Goal: Task Accomplishment & Management: Complete application form

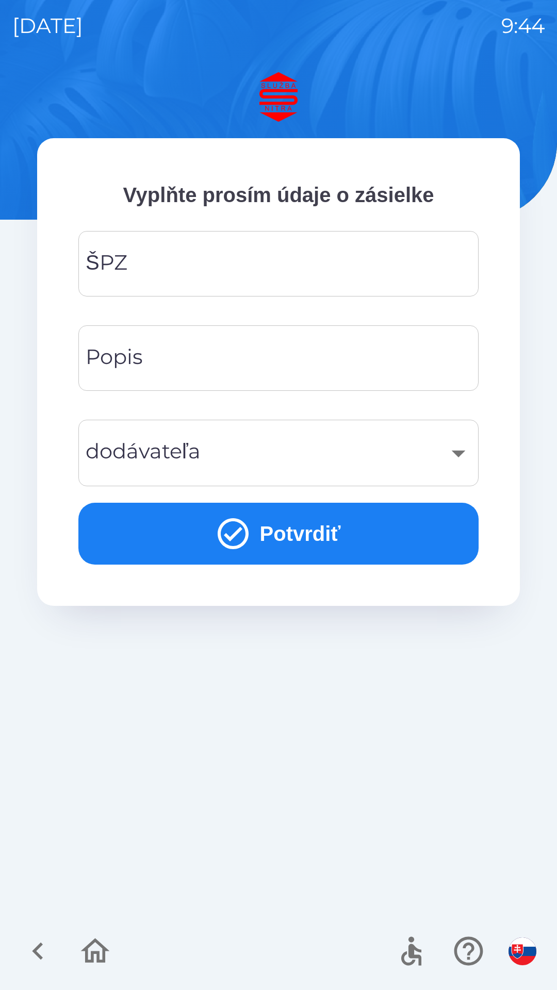
click at [252, 275] on input "ŠPZ" at bounding box center [279, 263] width 376 height 41
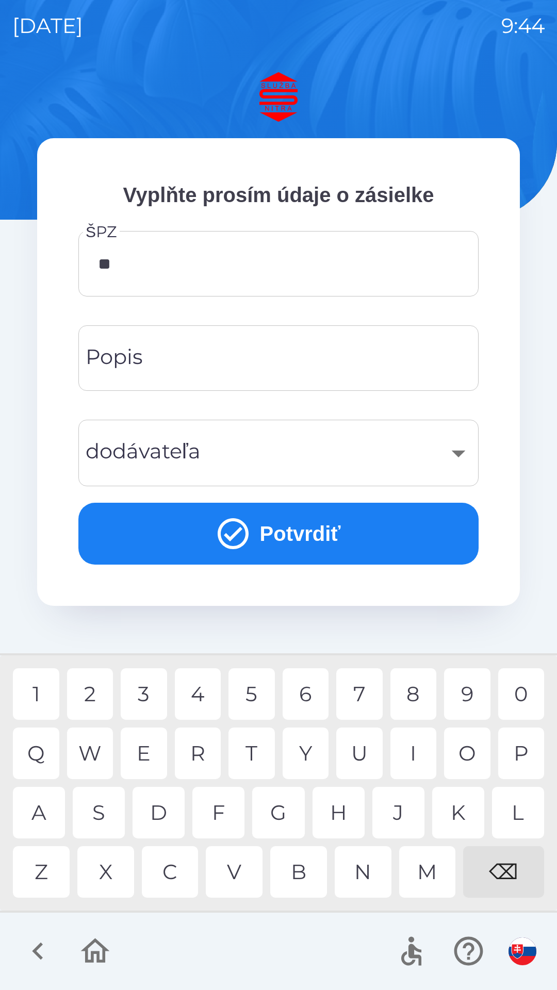
click at [208, 755] on div "R" at bounding box center [198, 754] width 46 height 52
click at [151, 699] on div "3" at bounding box center [144, 695] width 46 height 52
click at [525, 698] on div "0" at bounding box center [521, 695] width 46 height 52
type input "*******"
click at [238, 357] on input "Popis" at bounding box center [279, 358] width 376 height 41
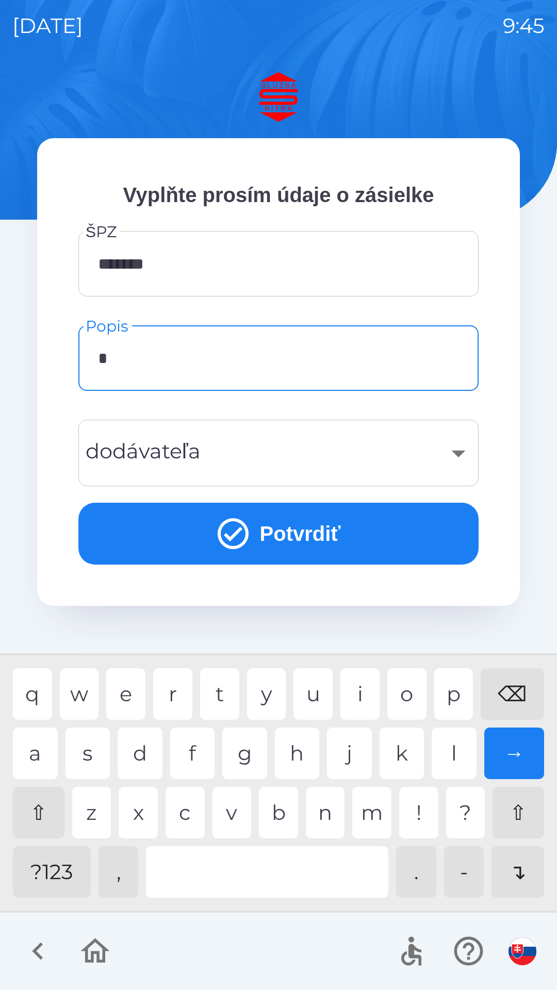
click at [406, 755] on div "k" at bounding box center [402, 754] width 45 height 52
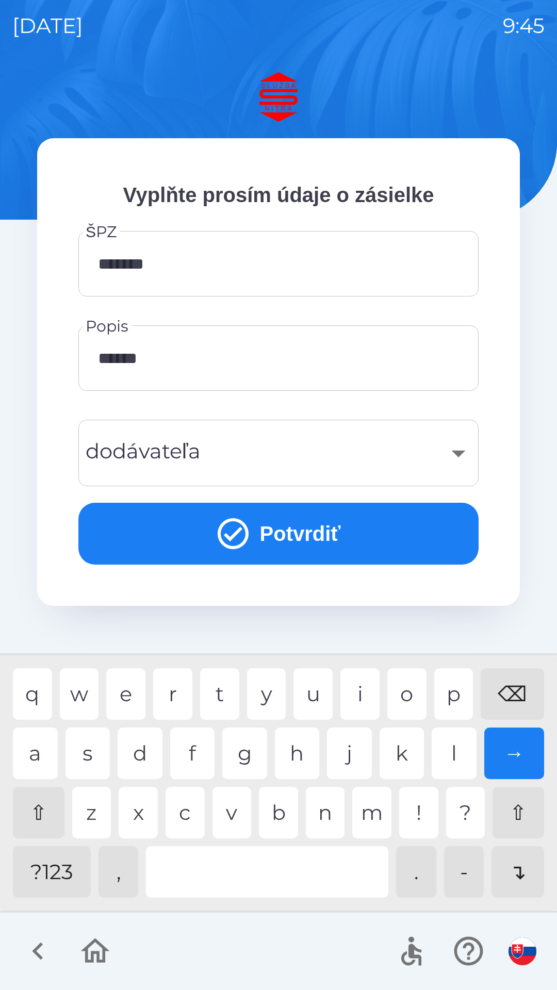
type input "*******"
click at [34, 754] on div "a" at bounding box center [35, 754] width 45 height 52
click at [260, 454] on div "​" at bounding box center [279, 453] width 376 height 42
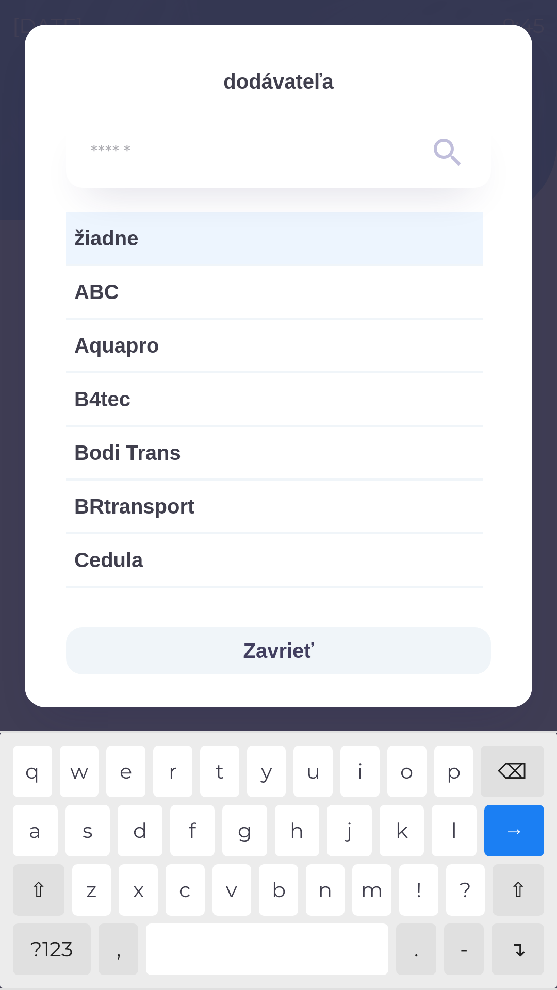
click at [168, 144] on input "text" at bounding box center [258, 153] width 334 height 28
click at [163, 237] on span "žiadne" at bounding box center [274, 238] width 401 height 31
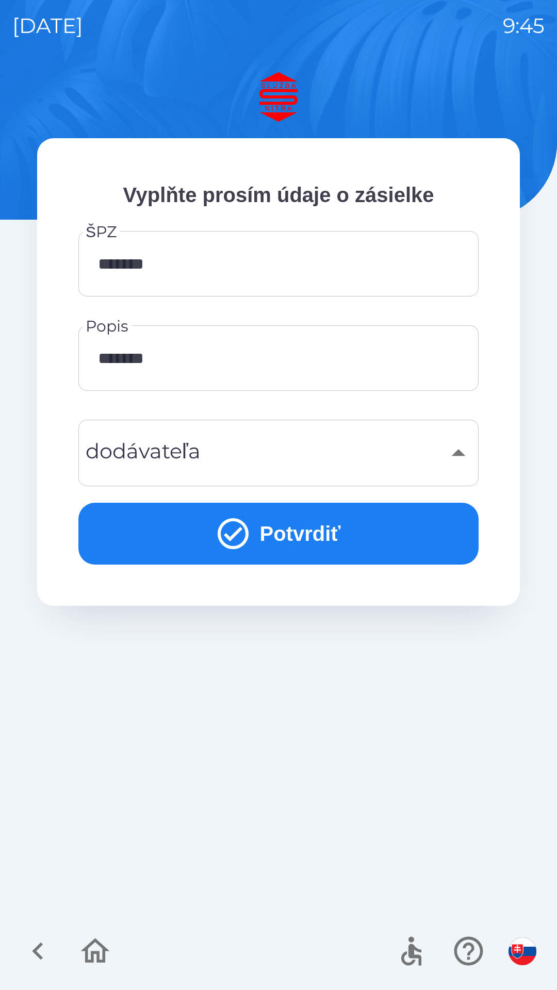
click at [274, 483] on div "​ dodávateľa" at bounding box center [278, 453] width 400 height 67
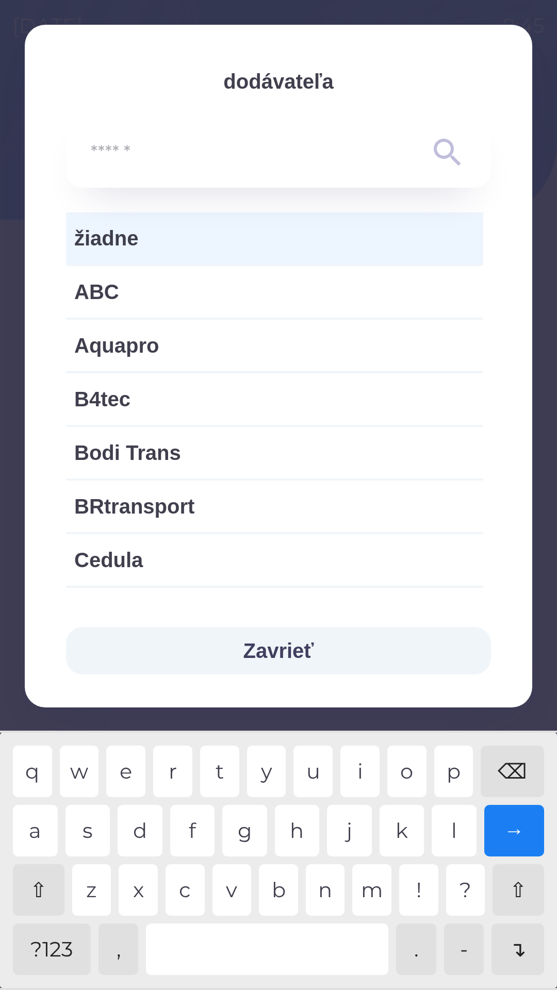
click at [187, 233] on span "žiadne" at bounding box center [274, 238] width 401 height 31
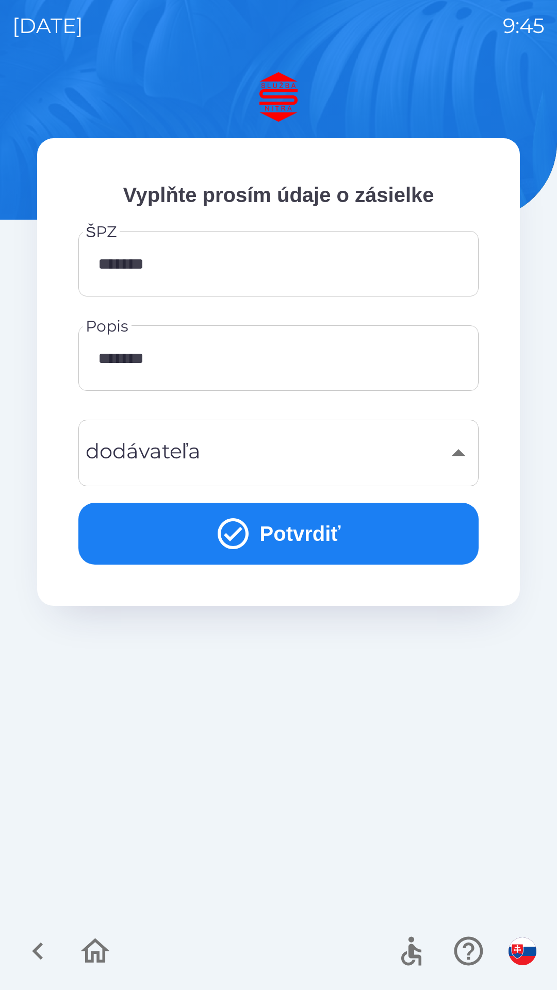
click at [318, 534] on button "Potvrdiť" at bounding box center [278, 534] width 400 height 62
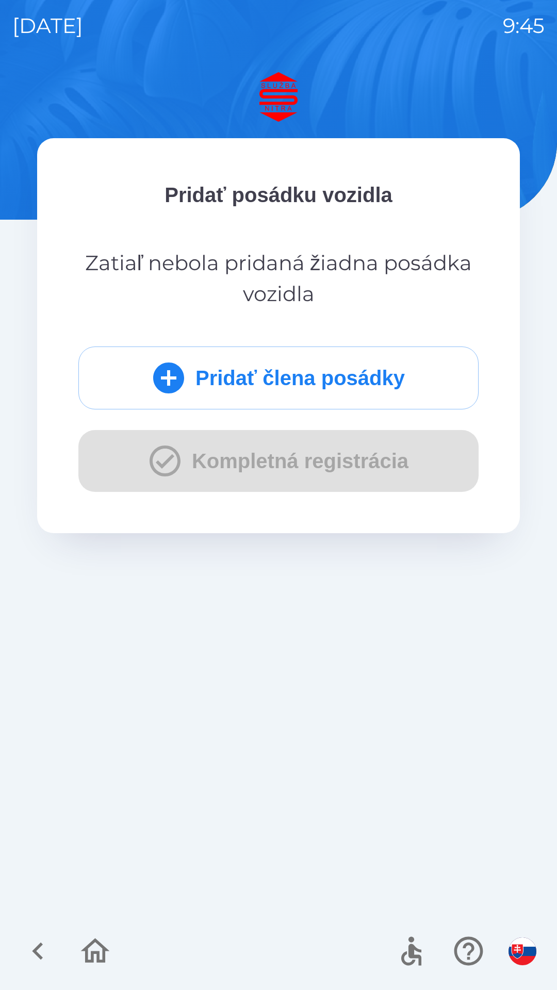
click at [172, 460] on div "Pridať člena posádky Kompletná registrácia" at bounding box center [278, 419] width 400 height 145
click at [324, 377] on button "Pridať člena posádky" at bounding box center [278, 378] width 400 height 63
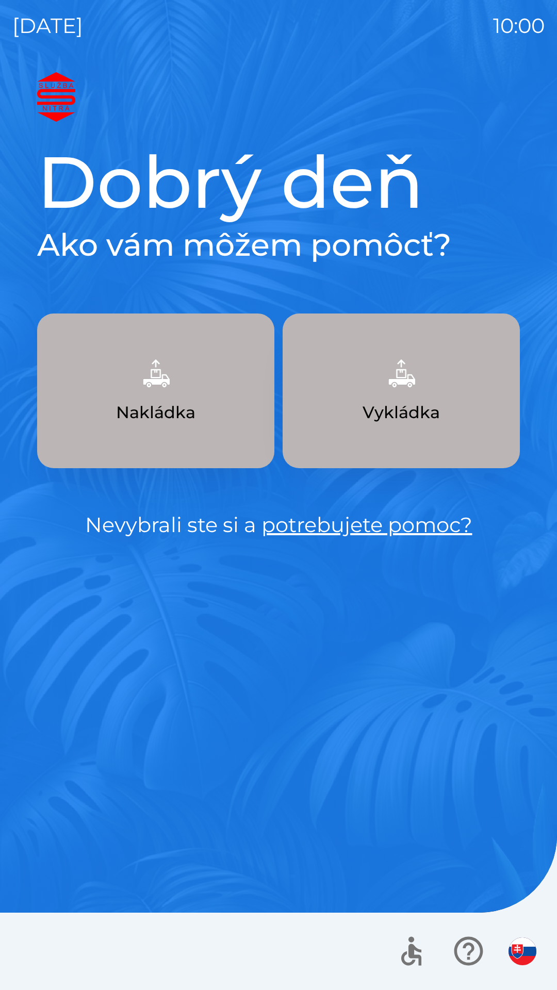
click at [386, 382] on img "button" at bounding box center [401, 373] width 45 height 45
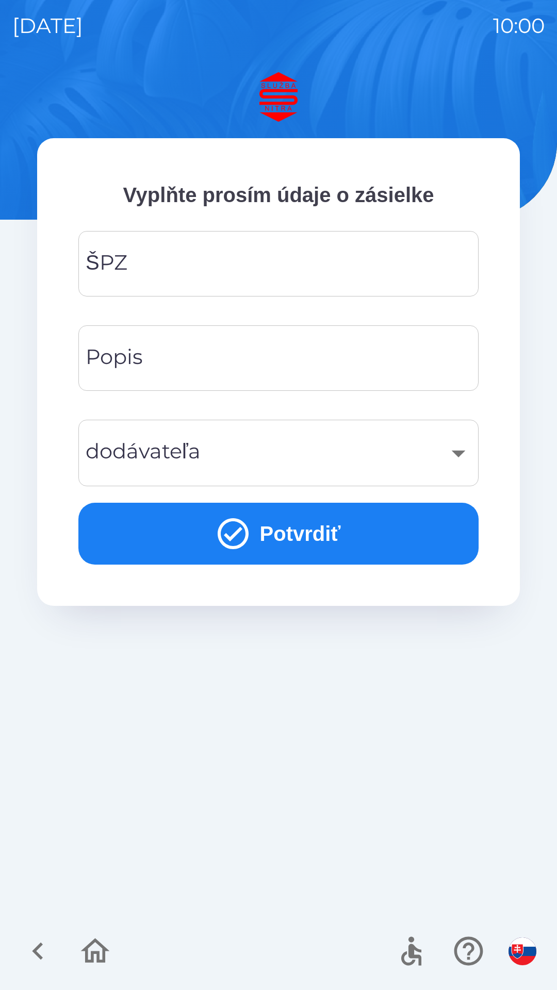
click at [134, 267] on input "ŠPZ" at bounding box center [279, 263] width 376 height 41
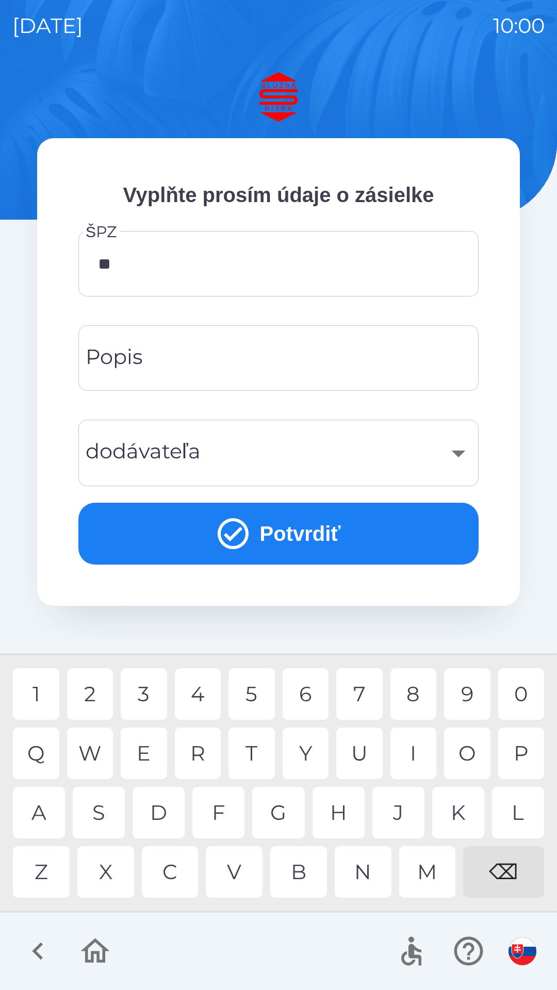
click at [296, 870] on div "B" at bounding box center [298, 872] width 57 height 52
click at [107, 870] on div "X" at bounding box center [105, 872] width 57 height 52
click at [523, 689] on div "0" at bounding box center [521, 695] width 46 height 52
type input "*******"
click at [39, 688] on div "1" at bounding box center [36, 695] width 46 height 52
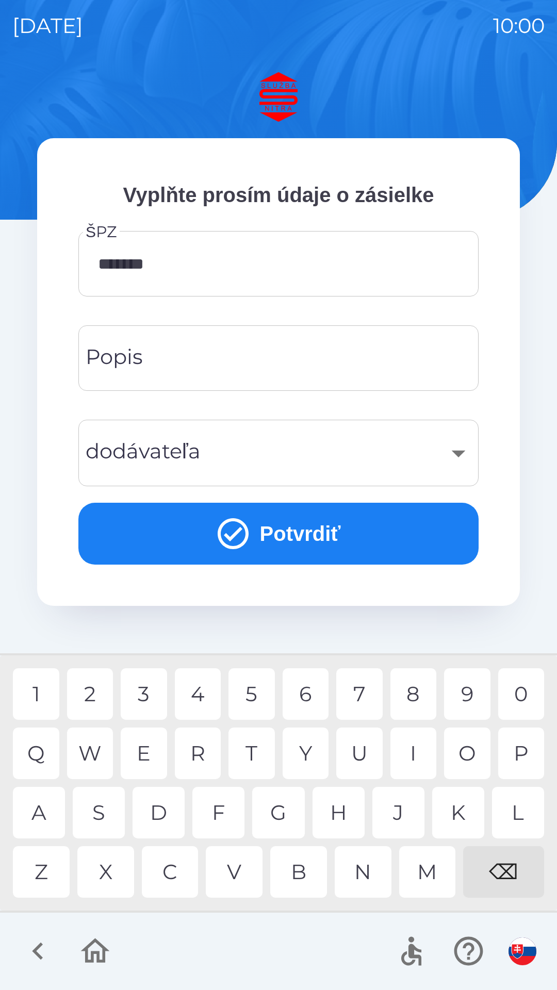
click at [130, 362] on div "Popis Popis" at bounding box center [278, 358] width 400 height 66
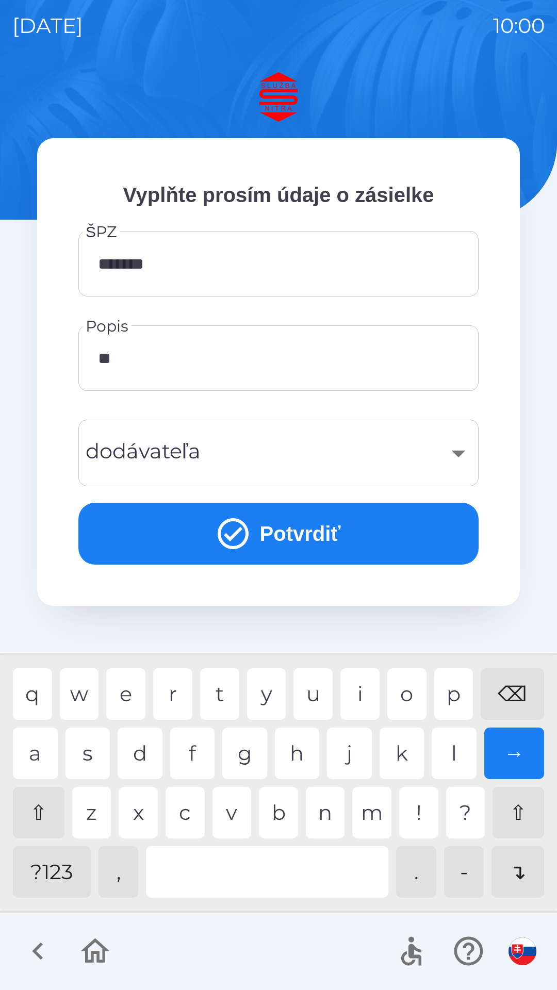
click at [279, 816] on div "b" at bounding box center [278, 813] width 39 height 52
click at [90, 817] on div "z" at bounding box center [91, 813] width 39 height 52
click at [364, 691] on div "i" at bounding box center [359, 695] width 39 height 52
click at [36, 753] on div "a" at bounding box center [35, 754] width 45 height 52
type input "**********"
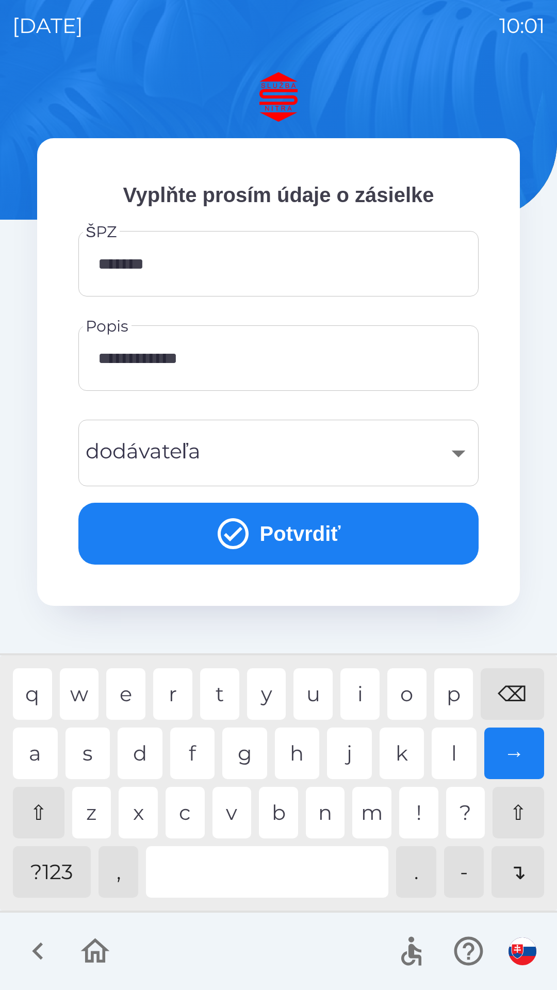
click at [173, 457] on div "​" at bounding box center [279, 453] width 376 height 42
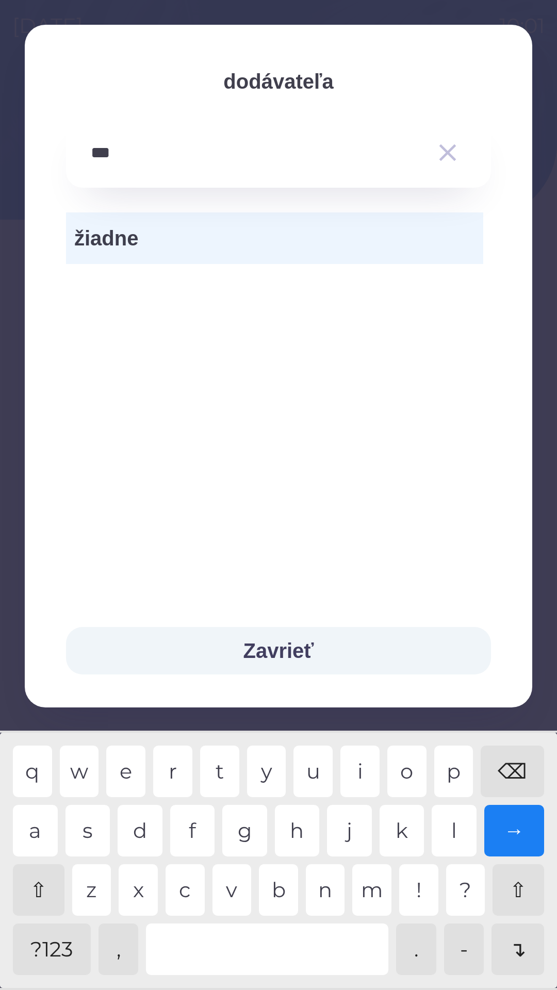
click at [458, 765] on div "p" at bounding box center [453, 772] width 39 height 52
click at [248, 951] on div at bounding box center [267, 950] width 242 height 52
click at [227, 763] on div "t" at bounding box center [219, 772] width 39 height 52
click at [171, 766] on div "r" at bounding box center [172, 772] width 39 height 52
click at [36, 828] on div "a" at bounding box center [35, 831] width 45 height 52
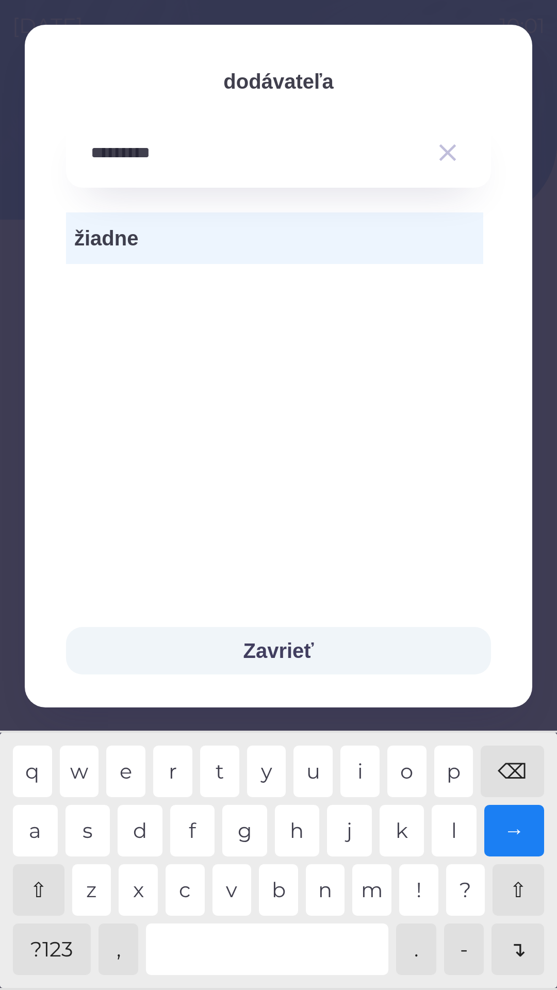
click at [328, 898] on div "n" at bounding box center [325, 891] width 39 height 52
click at [86, 835] on div "s" at bounding box center [88, 831] width 45 height 52
click at [454, 765] on div "p" at bounding box center [453, 772] width 39 height 52
click at [411, 771] on div "o" at bounding box center [406, 772] width 39 height 52
type input "**********"
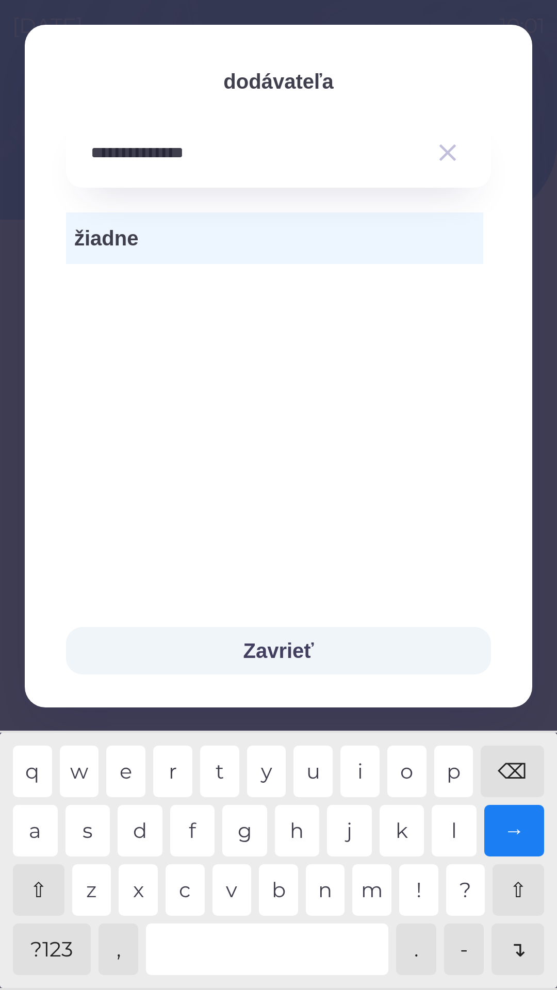
click at [223, 765] on div "t" at bounding box center [219, 772] width 39 height 52
click at [256, 635] on button "Zavrieť" at bounding box center [278, 650] width 425 height 47
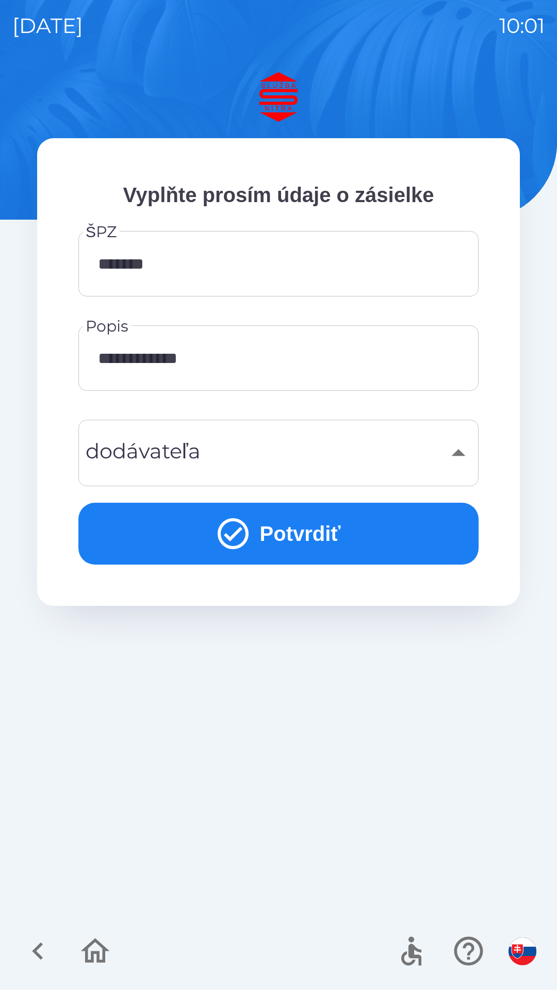
click at [278, 528] on button "Potvrdiť" at bounding box center [278, 534] width 400 height 62
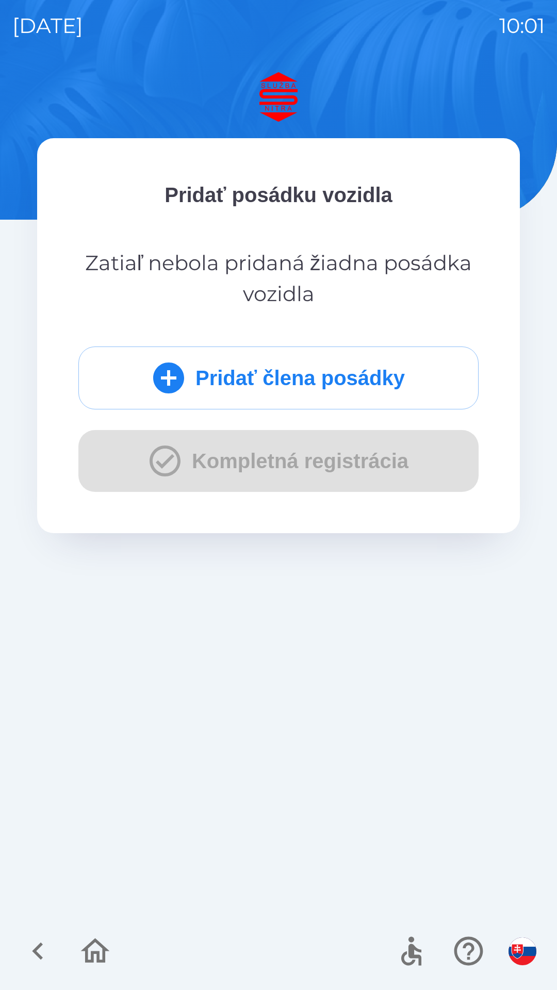
click at [235, 462] on div "Pridať člena posádky Kompletná registrácia" at bounding box center [278, 419] width 400 height 145
click at [238, 371] on button "Pridať člena posádky" at bounding box center [278, 378] width 400 height 63
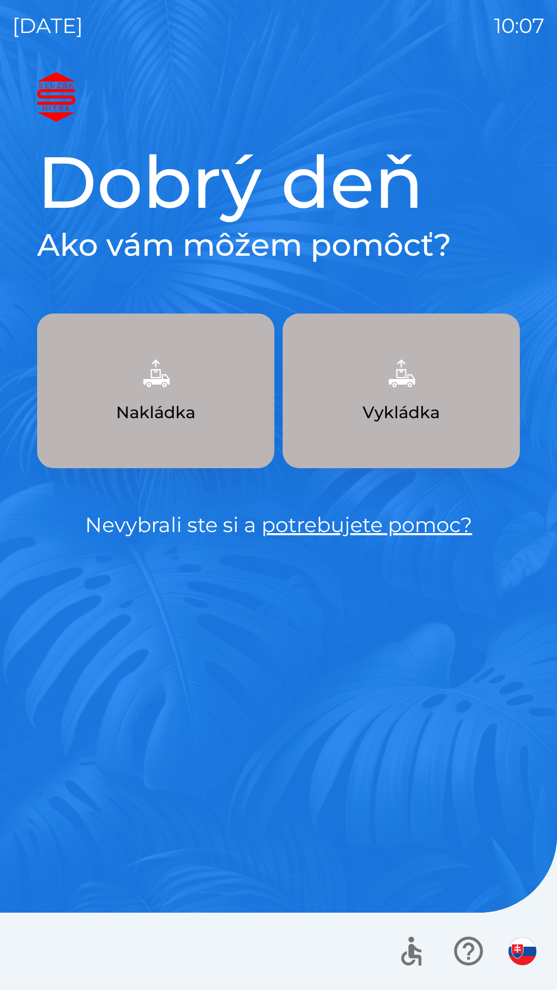
click at [173, 366] on img "button" at bounding box center [155, 373] width 45 height 45
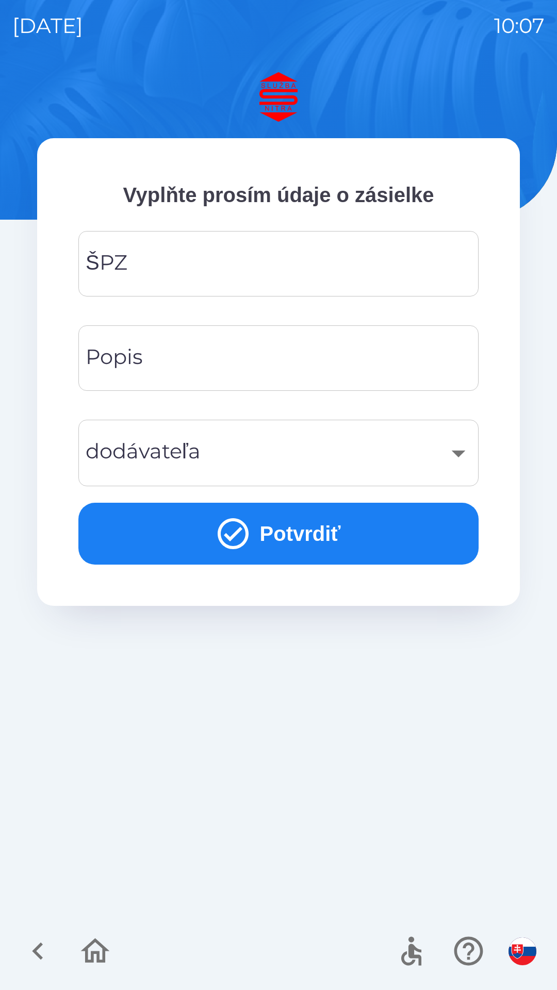
click at [255, 245] on input "ŠPZ" at bounding box center [279, 263] width 376 height 41
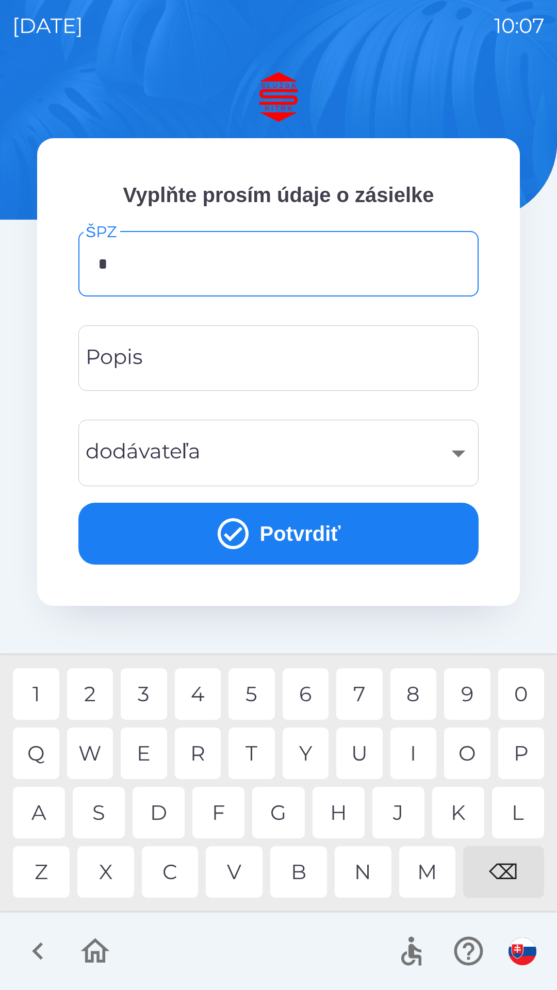
click at [369, 875] on div "N" at bounding box center [363, 872] width 57 height 52
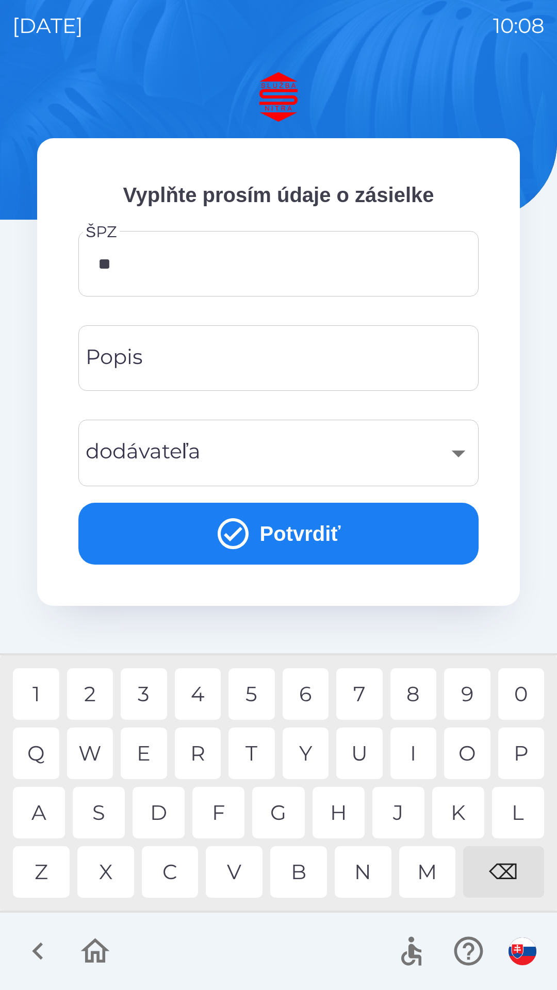
click at [198, 752] on div "R" at bounding box center [198, 754] width 46 height 52
type input "*"
click at [497, 869] on div "⌫" at bounding box center [503, 872] width 81 height 52
click at [500, 868] on div "⌫" at bounding box center [503, 872] width 81 height 52
click at [36, 804] on div "A" at bounding box center [39, 813] width 52 height 52
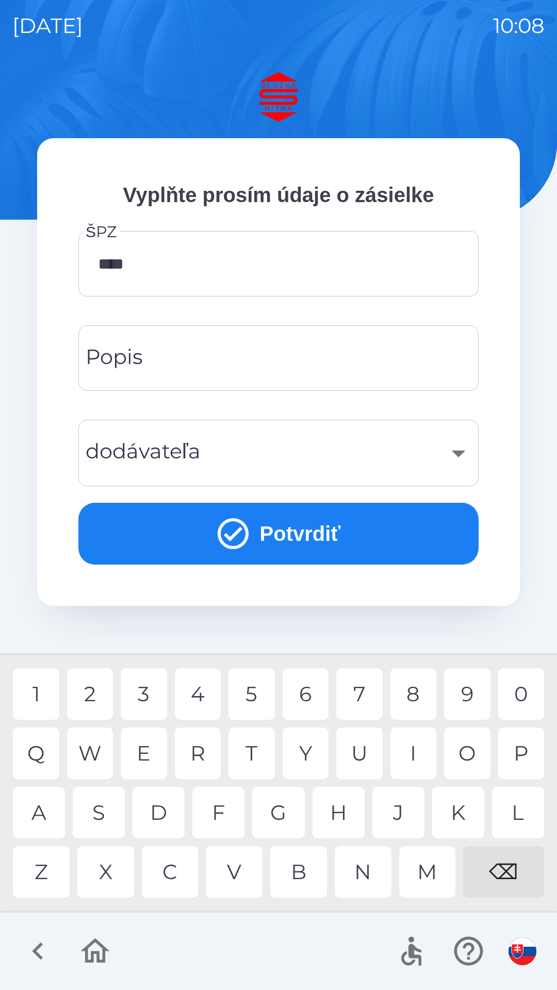
click at [522, 693] on div "0" at bounding box center [521, 695] width 46 height 52
click at [368, 875] on div "N" at bounding box center [363, 872] width 57 height 52
type input "*******"
click at [108, 871] on div "X" at bounding box center [105, 872] width 57 height 52
click at [186, 354] on input "Popis" at bounding box center [279, 358] width 376 height 41
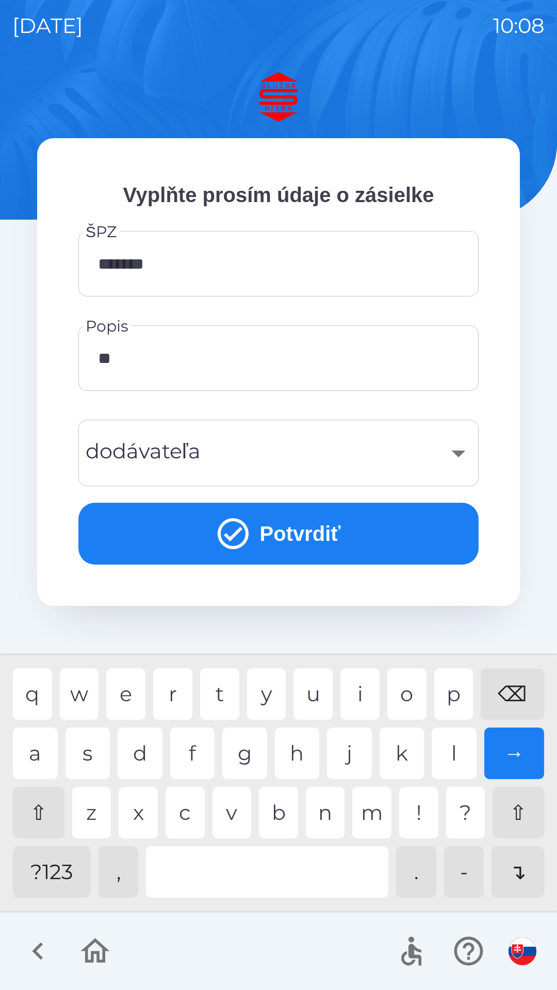
click at [410, 693] on div "o" at bounding box center [406, 695] width 39 height 52
click at [441, 738] on div "l" at bounding box center [454, 754] width 45 height 52
click at [89, 744] on div "s" at bounding box center [88, 754] width 45 height 52
type input "**********"
click at [263, 451] on div "​" at bounding box center [279, 453] width 376 height 42
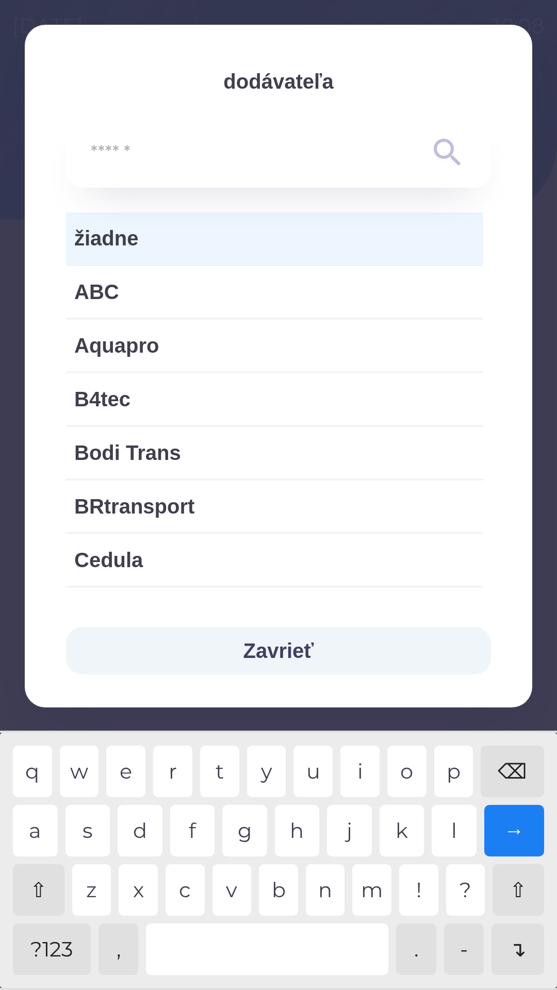
click at [309, 143] on input "text" at bounding box center [258, 153] width 334 height 28
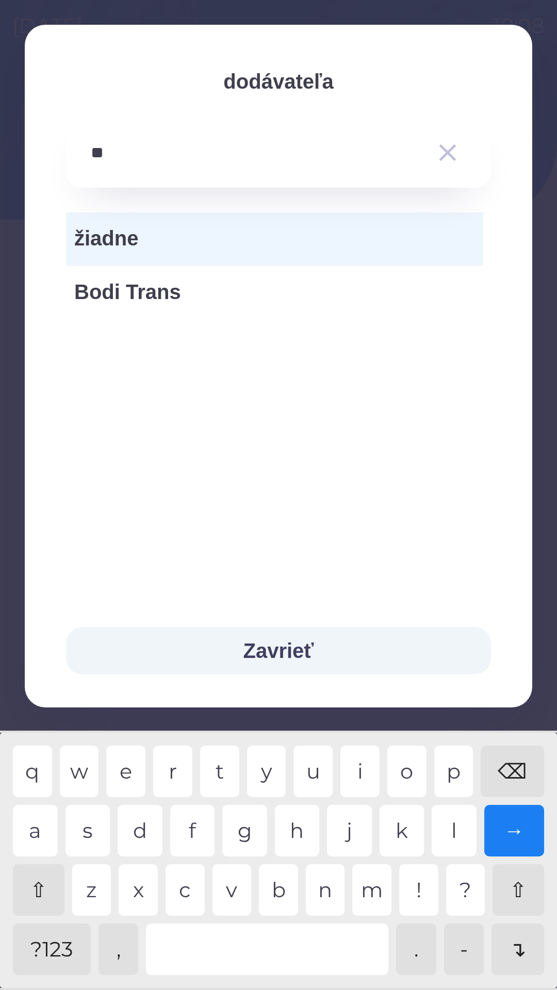
type input "*"
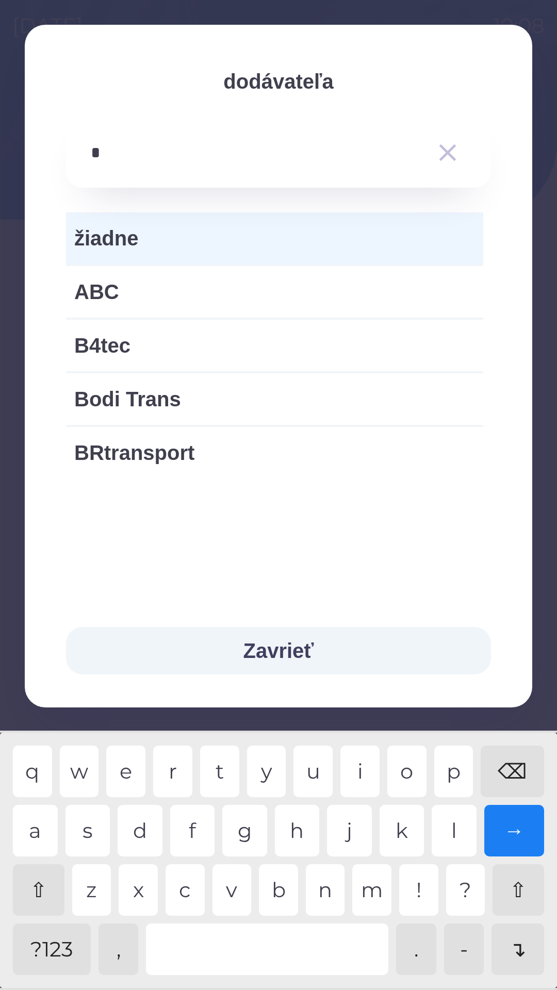
click at [186, 236] on span "žiadne" at bounding box center [274, 238] width 401 height 31
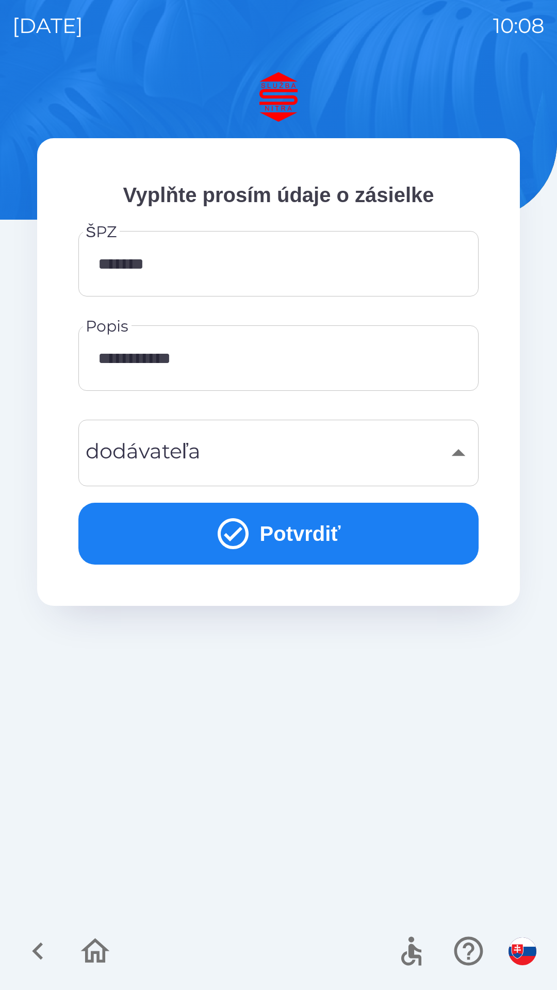
click at [317, 526] on button "Potvrdiť" at bounding box center [278, 534] width 400 height 62
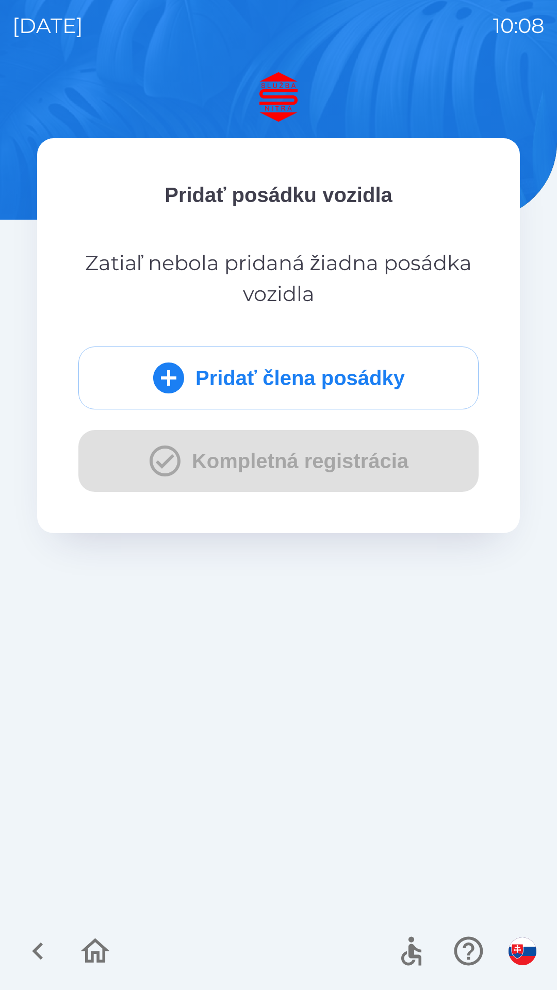
click at [351, 367] on button "Pridať člena posádky" at bounding box center [278, 378] width 400 height 63
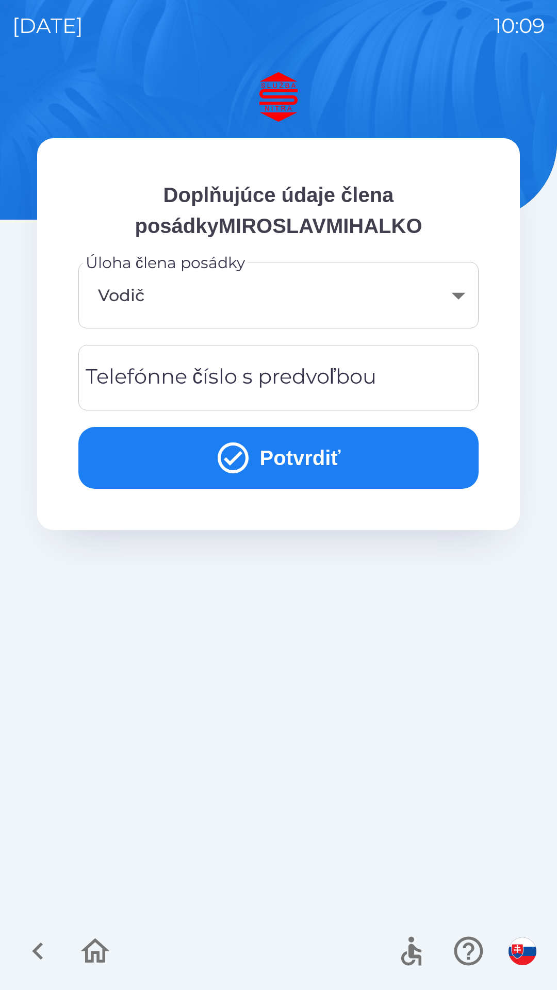
click at [438, 305] on body "[DATE] 10:09 Doplňujúce údaje člena posádkyMIROSLAVMIHALKO Úloha člena posádky …" at bounding box center [278, 495] width 557 height 990
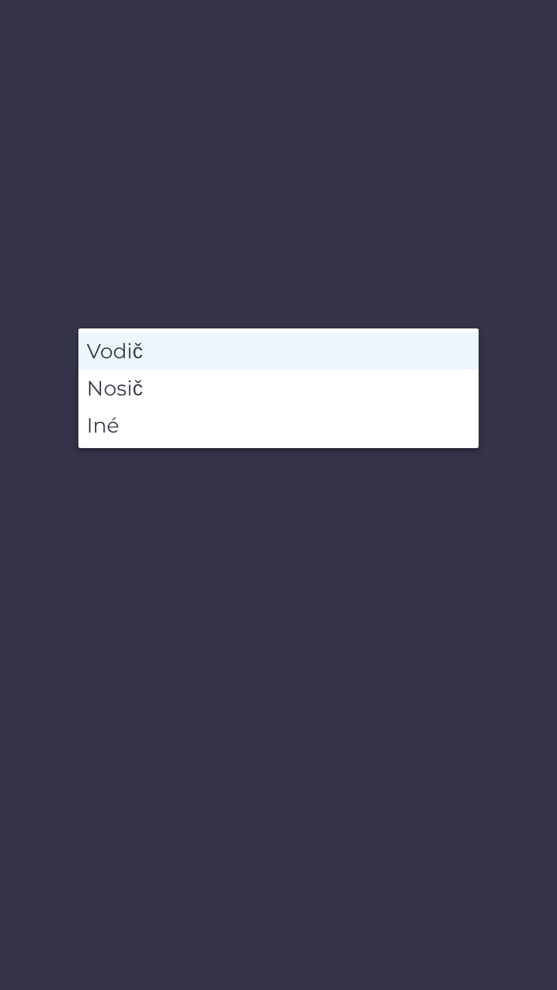
click at [187, 359] on li "Vodič" at bounding box center [278, 351] width 400 height 37
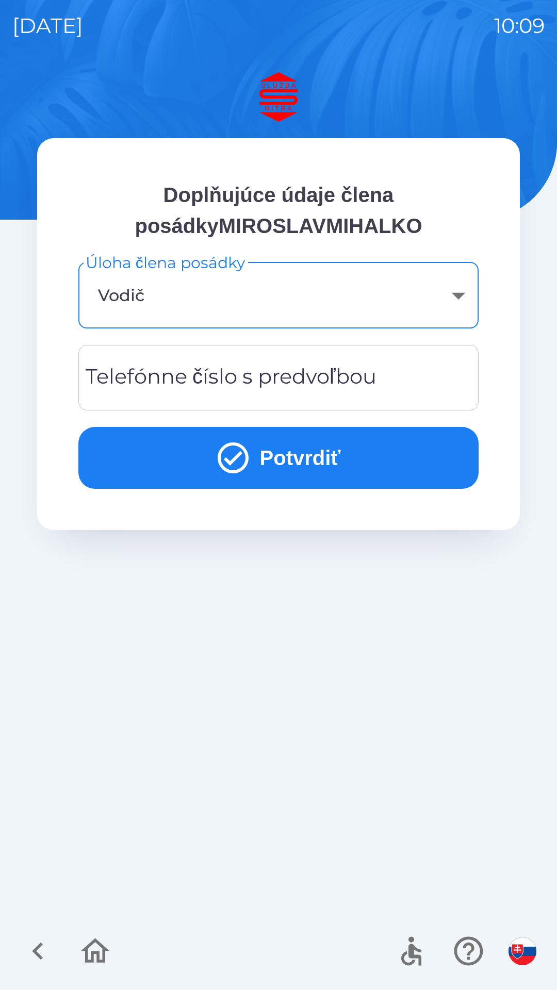
click at [349, 381] on div "Telefónne číslo s predvoľbou Telefónne číslo s predvoľbou" at bounding box center [278, 378] width 400 height 66
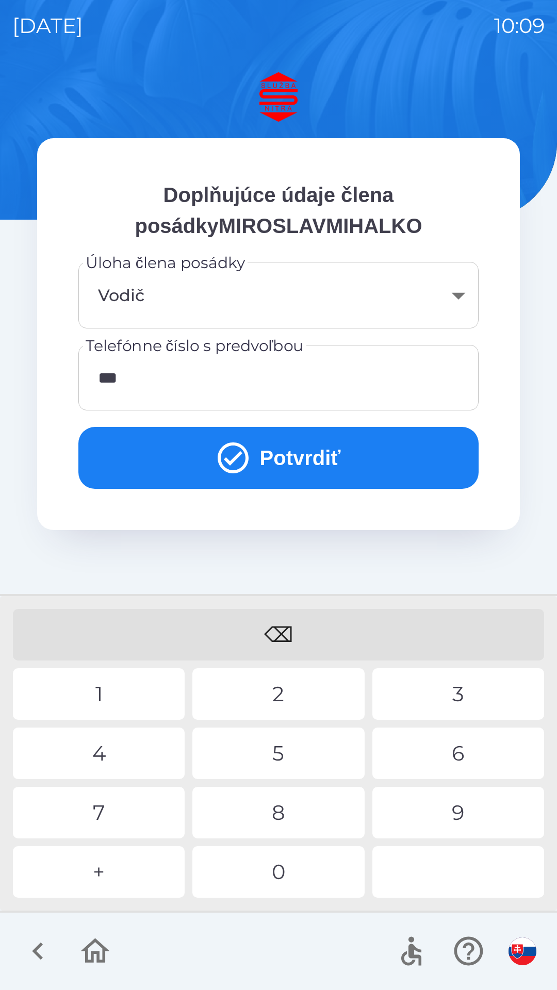
click at [116, 756] on div "4" at bounding box center [99, 754] width 172 height 52
click at [264, 699] on div "2" at bounding box center [278, 695] width 172 height 52
click at [111, 698] on div "1" at bounding box center [99, 695] width 172 height 52
click at [272, 702] on div "2" at bounding box center [278, 695] width 172 height 52
click at [389, 457] on button "Potvrdiť" at bounding box center [278, 458] width 400 height 62
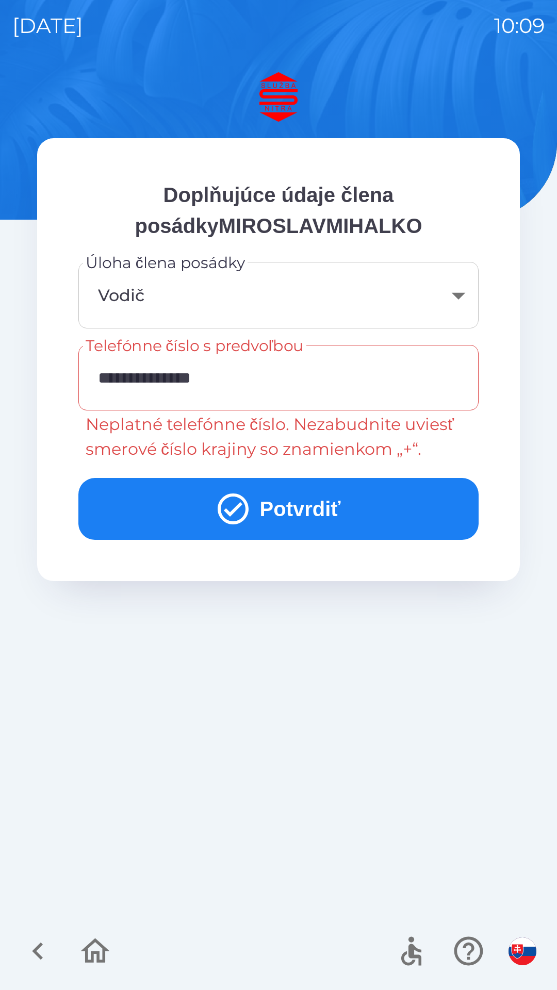
click at [335, 504] on button "Potvrdiť" at bounding box center [278, 509] width 400 height 62
click at [265, 380] on input "**********" at bounding box center [279, 377] width 376 height 41
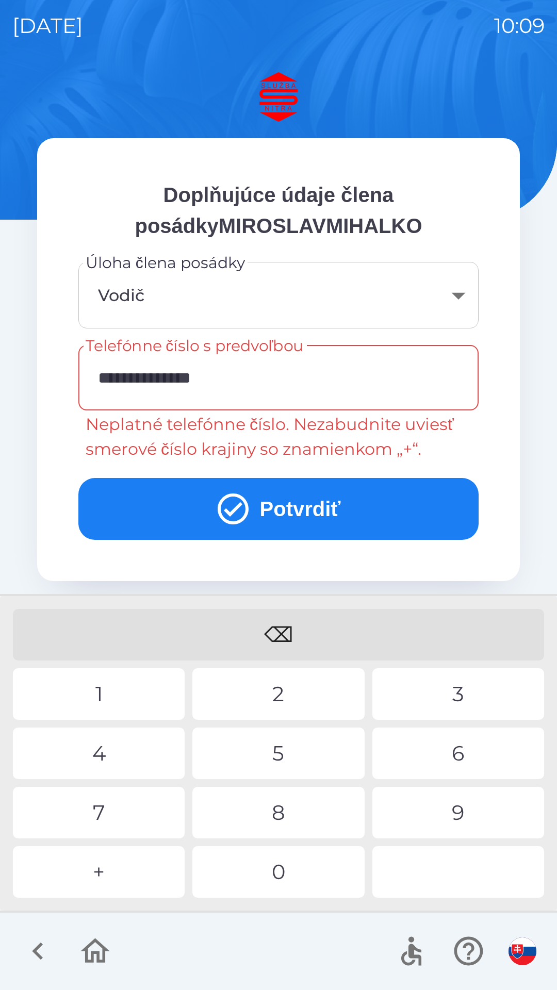
click at [123, 378] on input "**********" at bounding box center [279, 377] width 376 height 41
type input "**********"
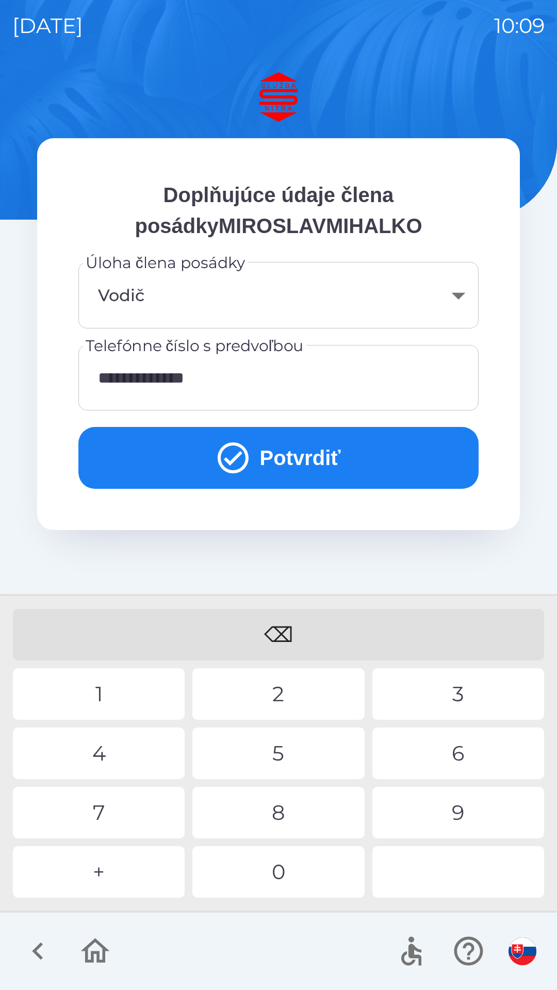
click at [355, 442] on button "Potvrdiť" at bounding box center [278, 458] width 400 height 62
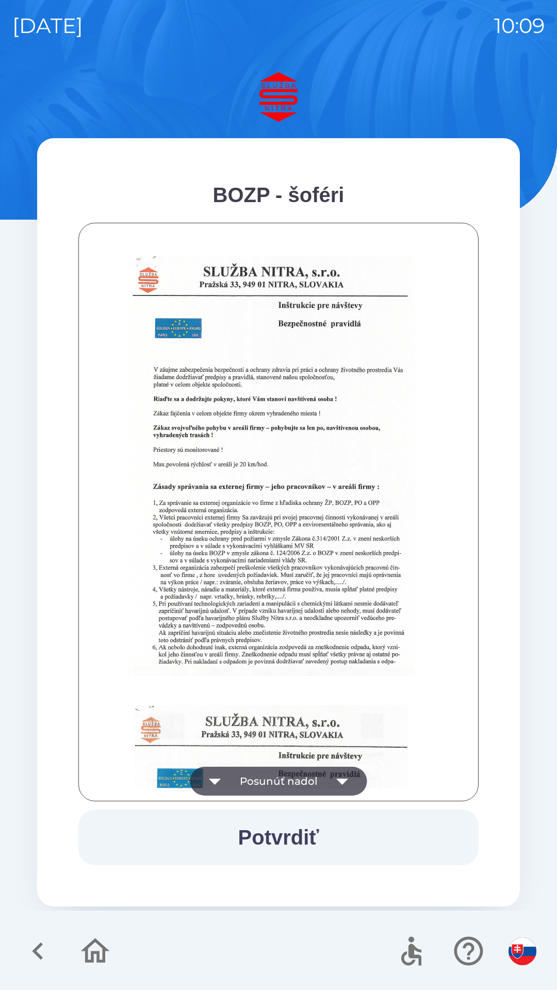
click at [351, 769] on icon "button" at bounding box center [342, 781] width 29 height 29
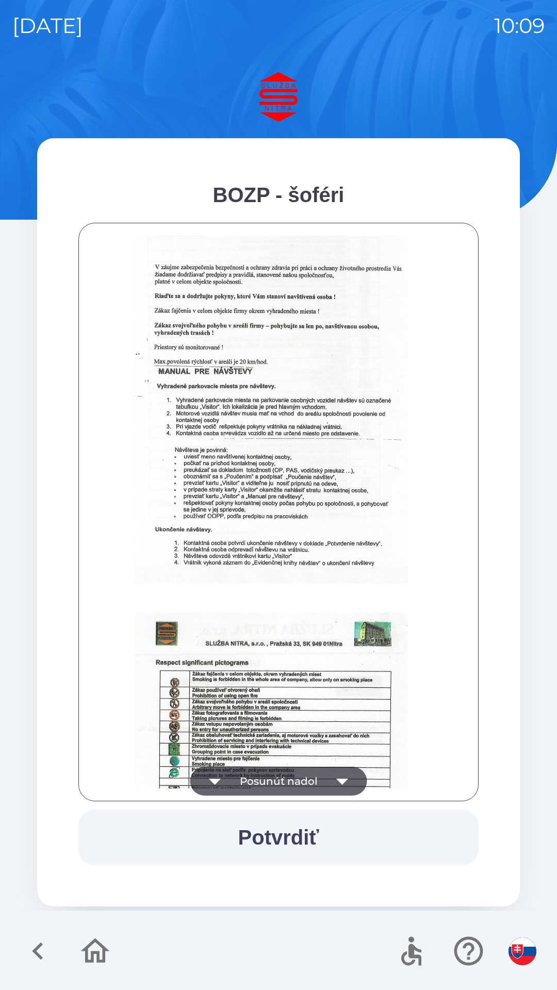
click at [338, 783] on icon "button" at bounding box center [342, 781] width 29 height 29
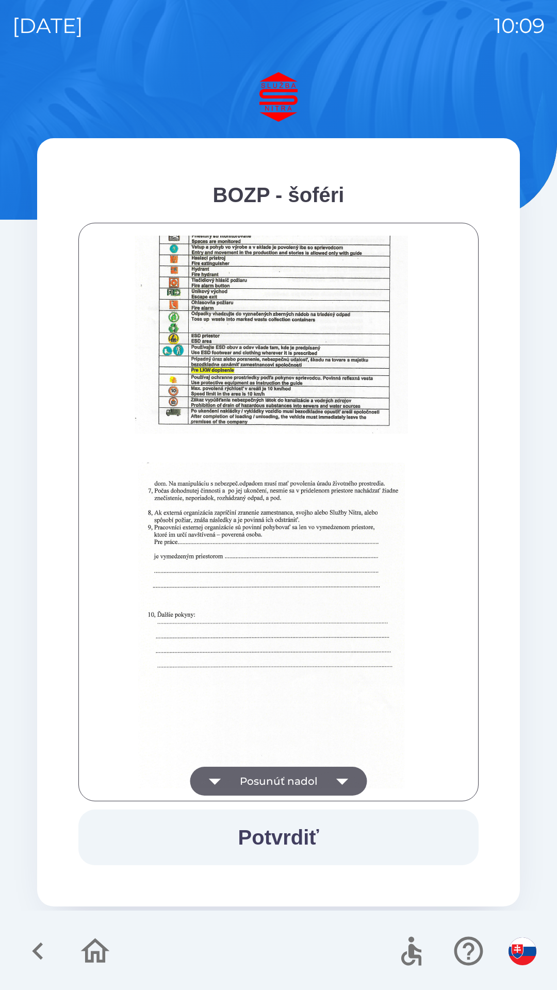
click at [349, 780] on icon "button" at bounding box center [342, 781] width 29 height 29
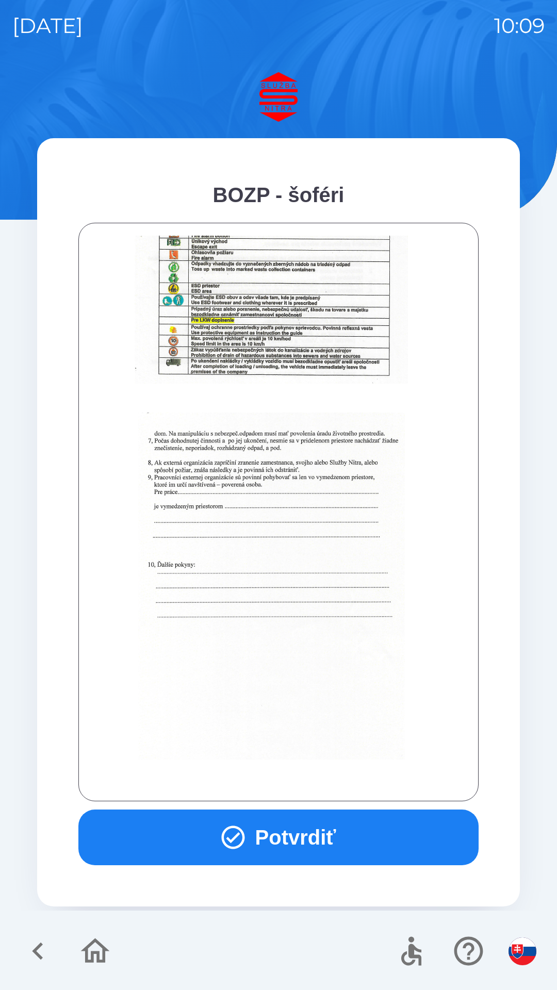
click at [359, 839] on button "Potvrdiť" at bounding box center [278, 838] width 400 height 56
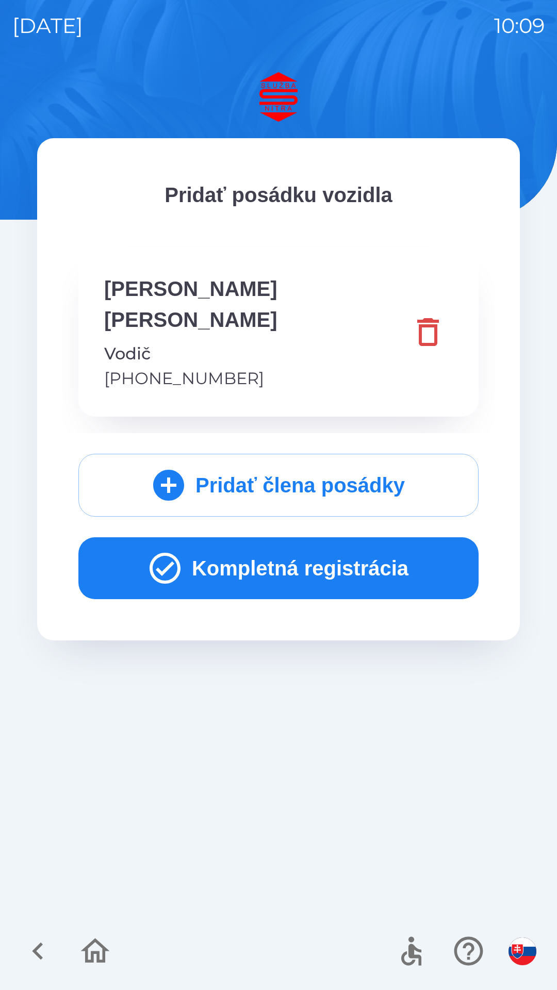
click at [370, 542] on button "Kompletná registrácia" at bounding box center [278, 568] width 400 height 62
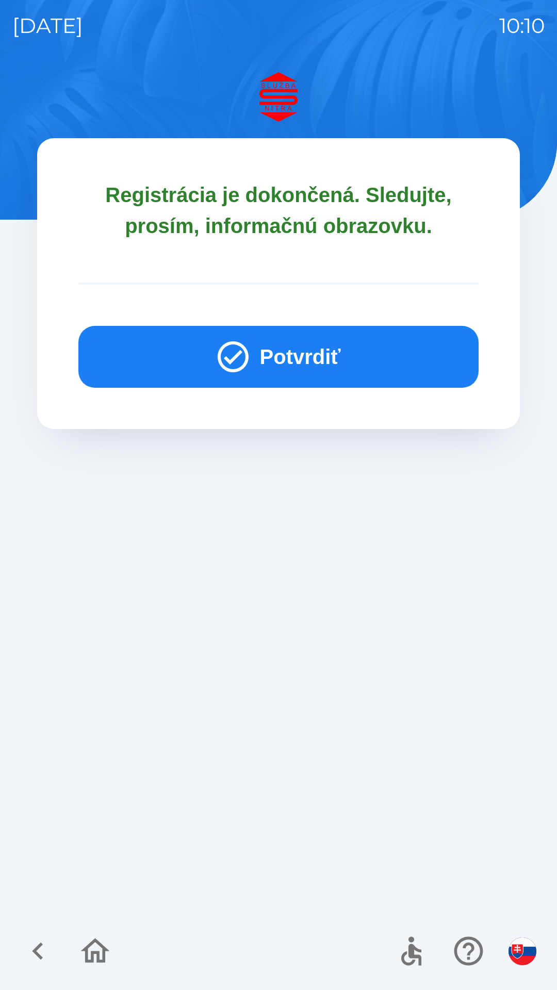
click at [371, 360] on button "Potvrdiť" at bounding box center [278, 357] width 400 height 62
